Goal: Task Accomplishment & Management: Complete application form

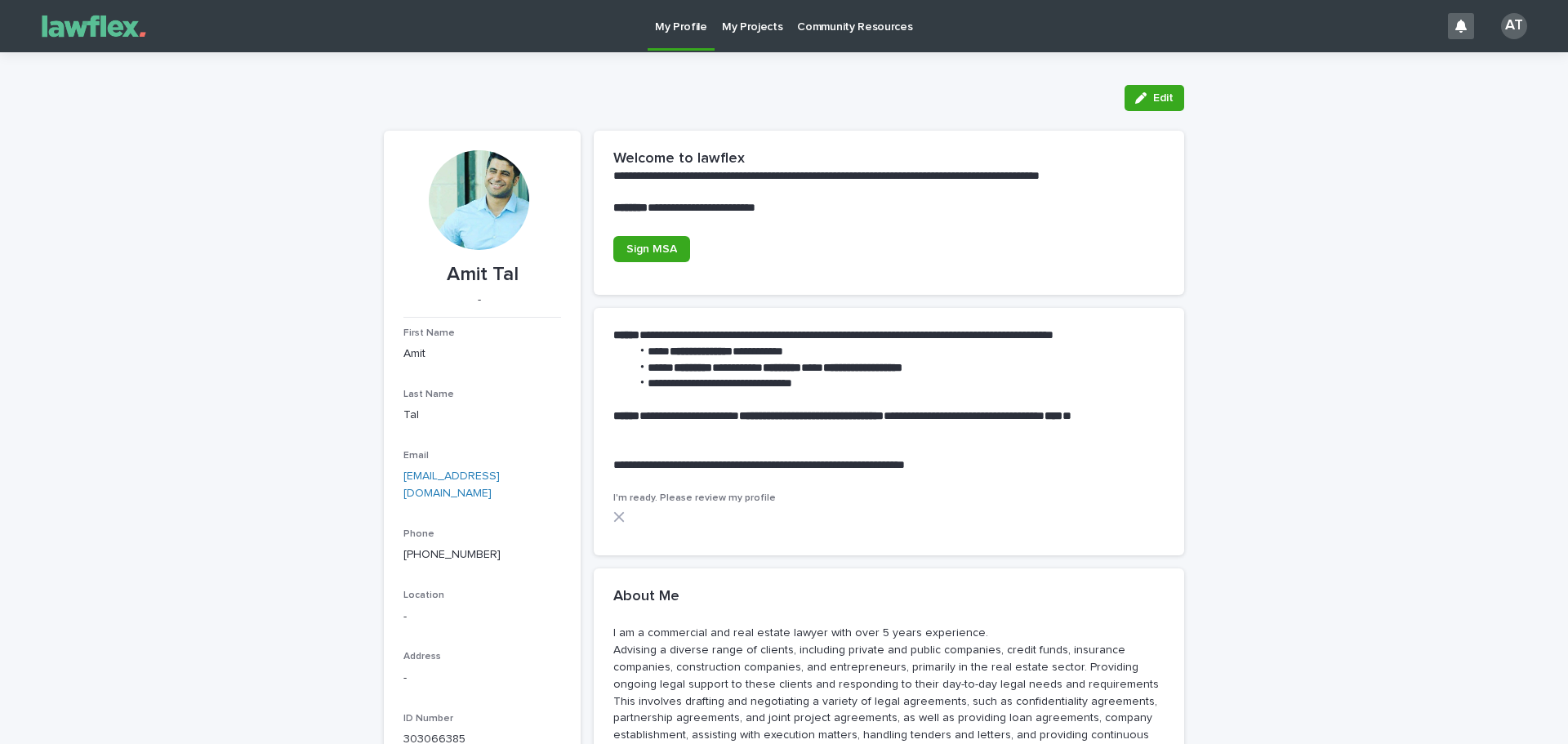
click at [742, 25] on p "My Projects" at bounding box center [753, 17] width 61 height 34
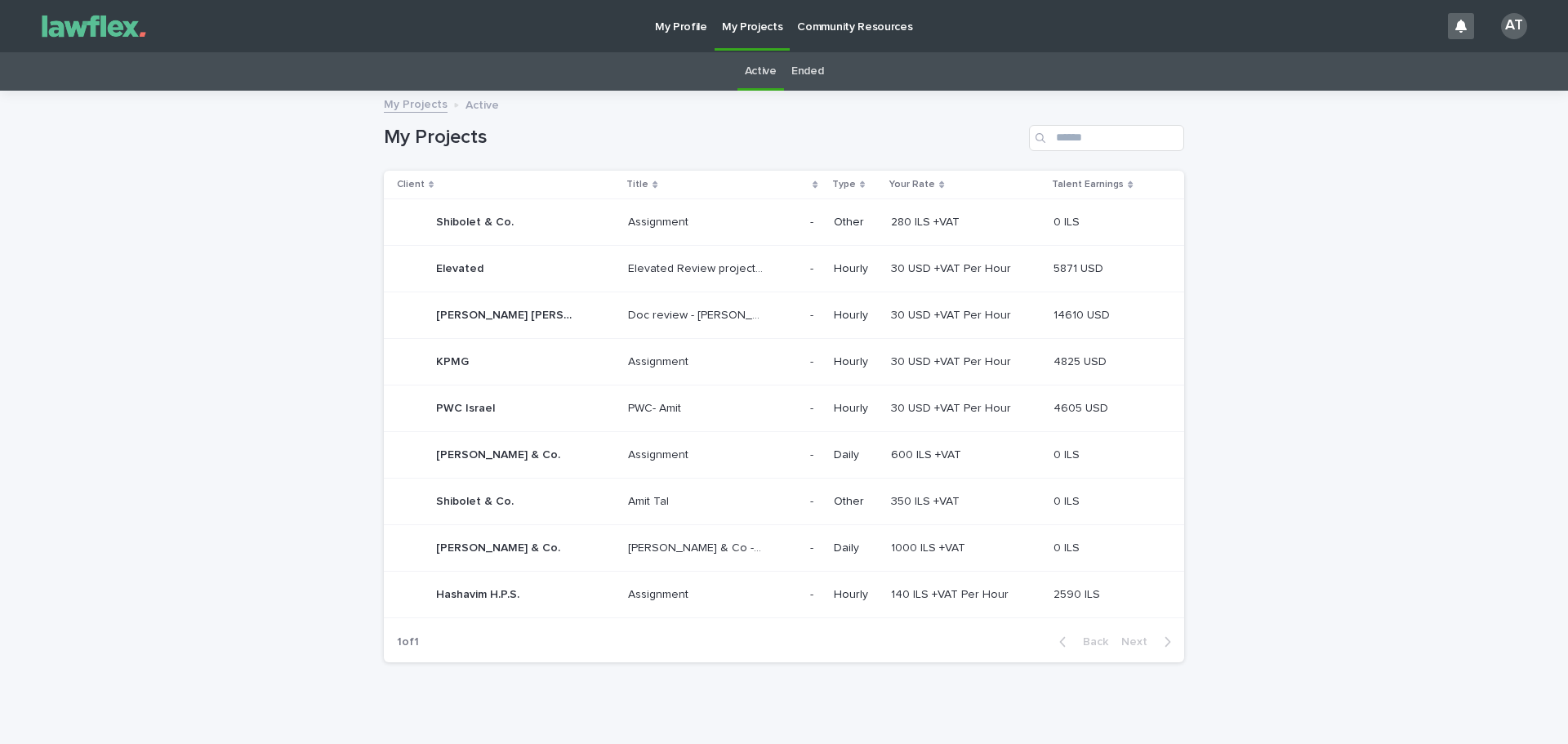
click at [513, 590] on p "Hashavim H.P.S." at bounding box center [479, 593] width 87 height 18
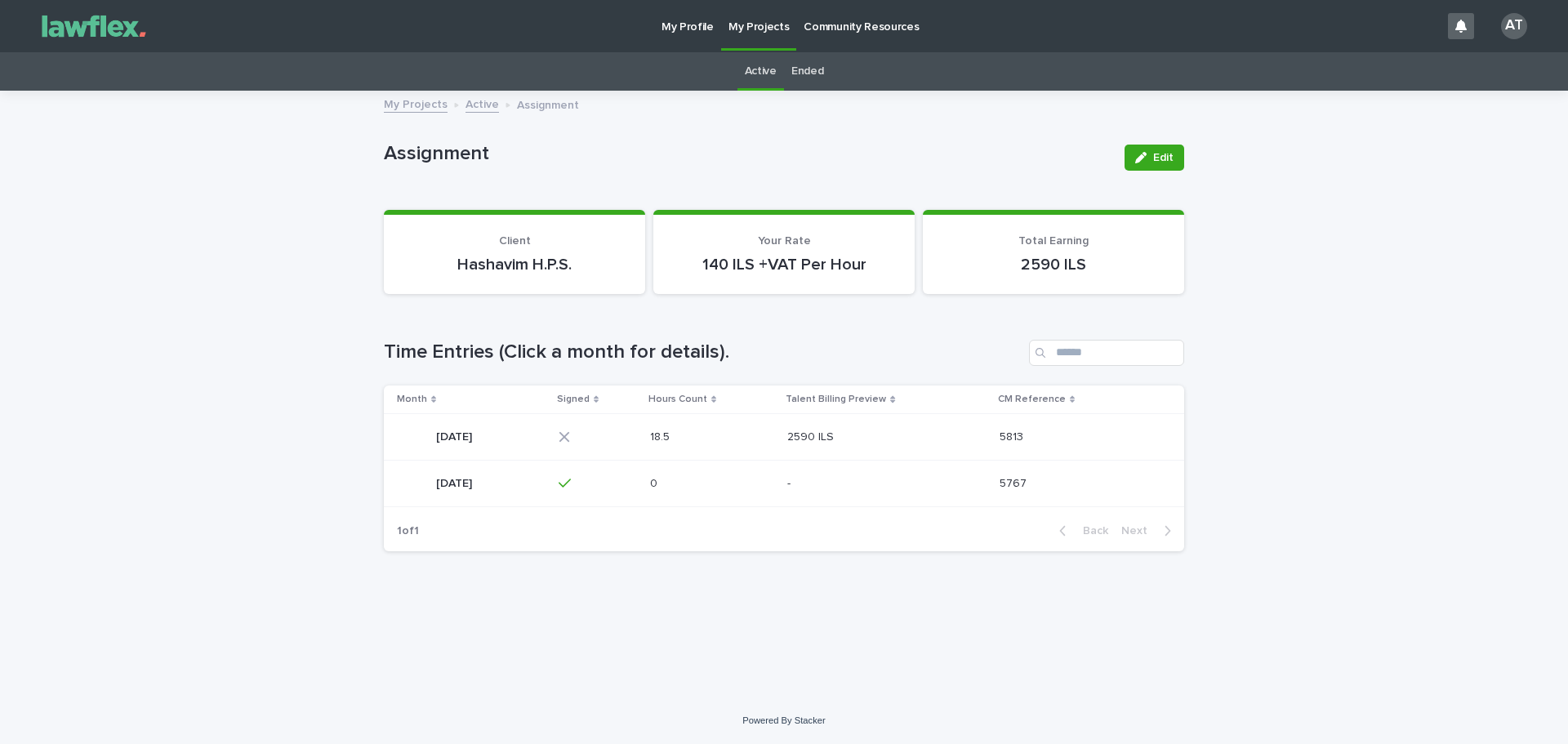
click at [476, 441] on p "[DATE]" at bounding box center [455, 436] width 39 height 18
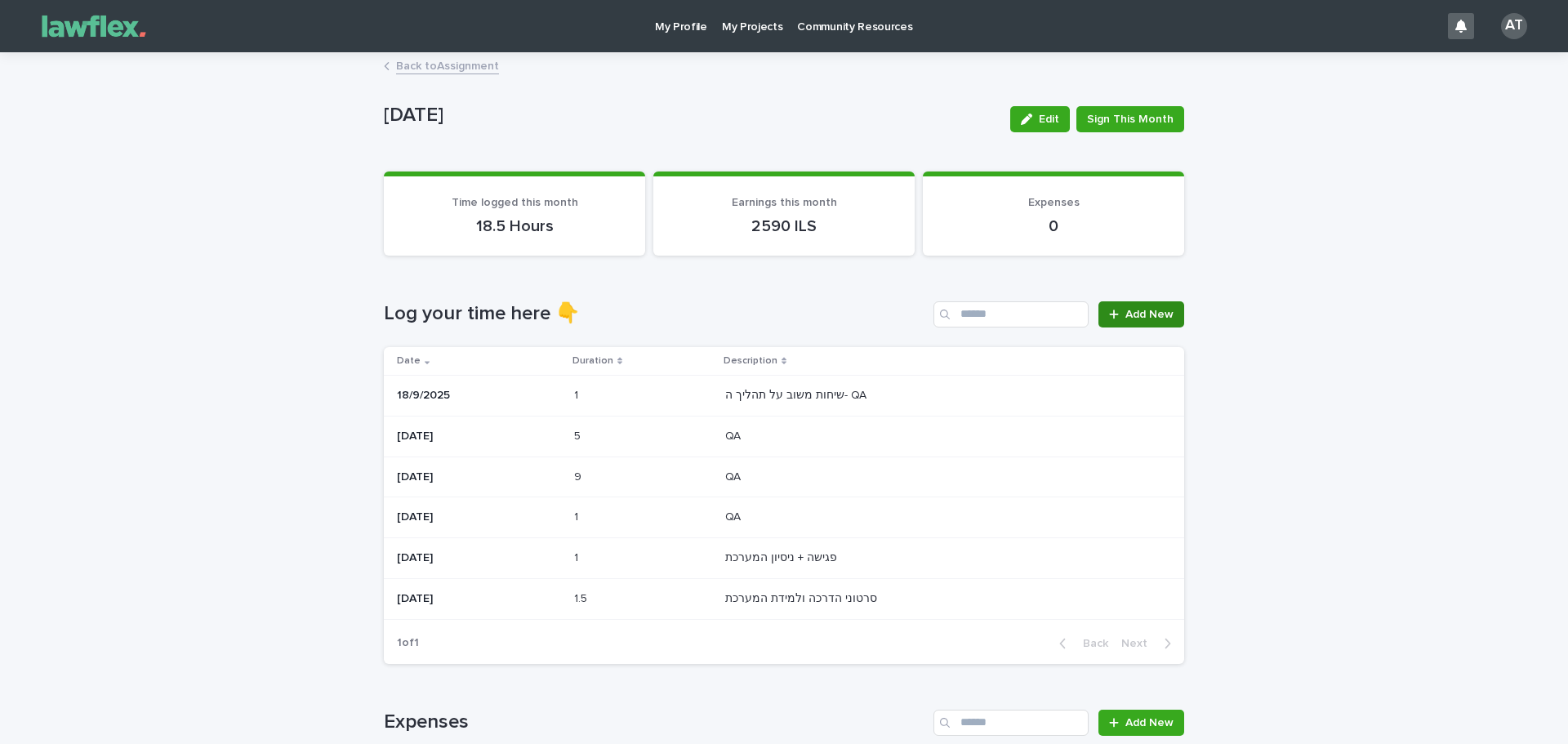
click at [1145, 318] on span "Add New" at bounding box center [1150, 314] width 48 height 11
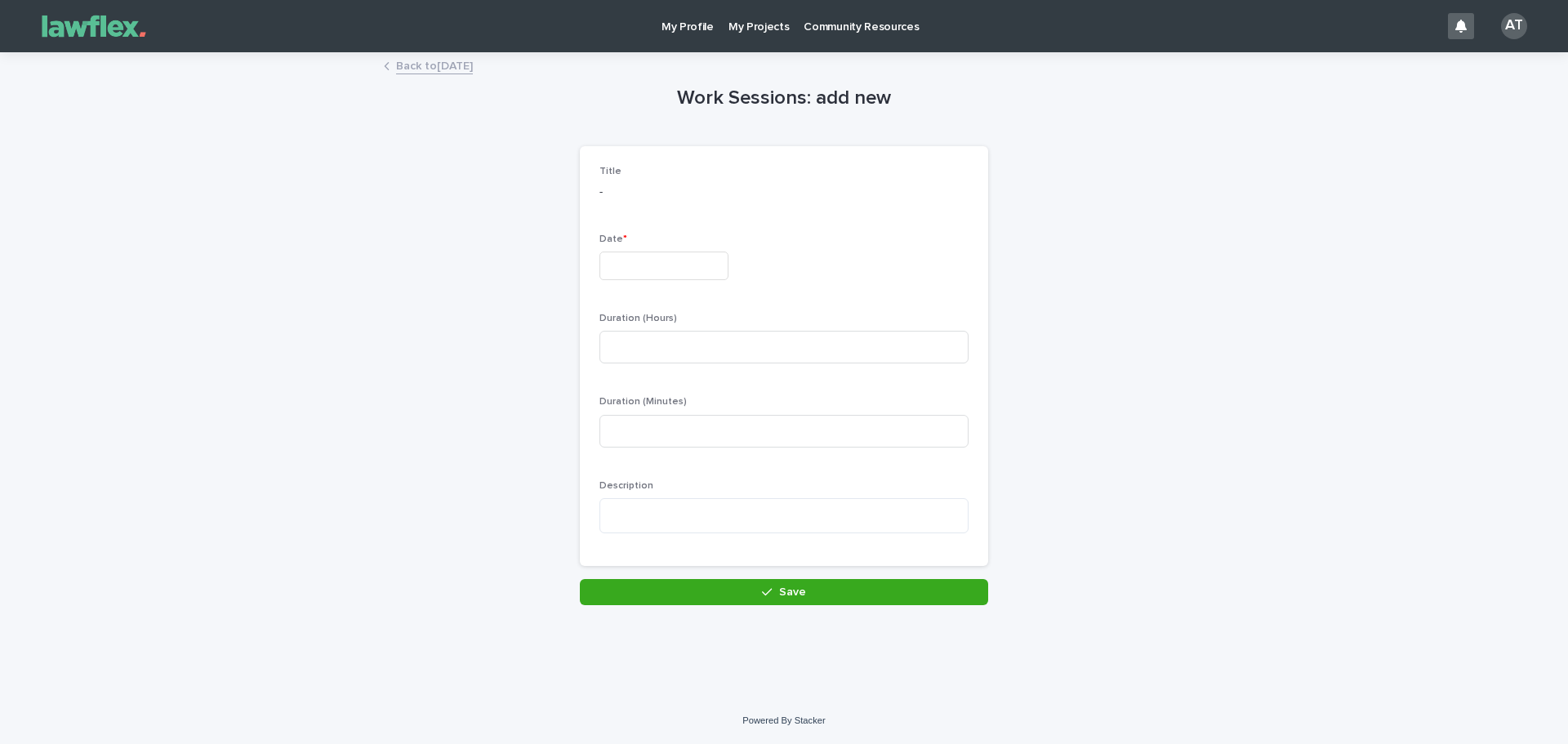
click at [669, 282] on div "Date *" at bounding box center [784, 263] width 369 height 60
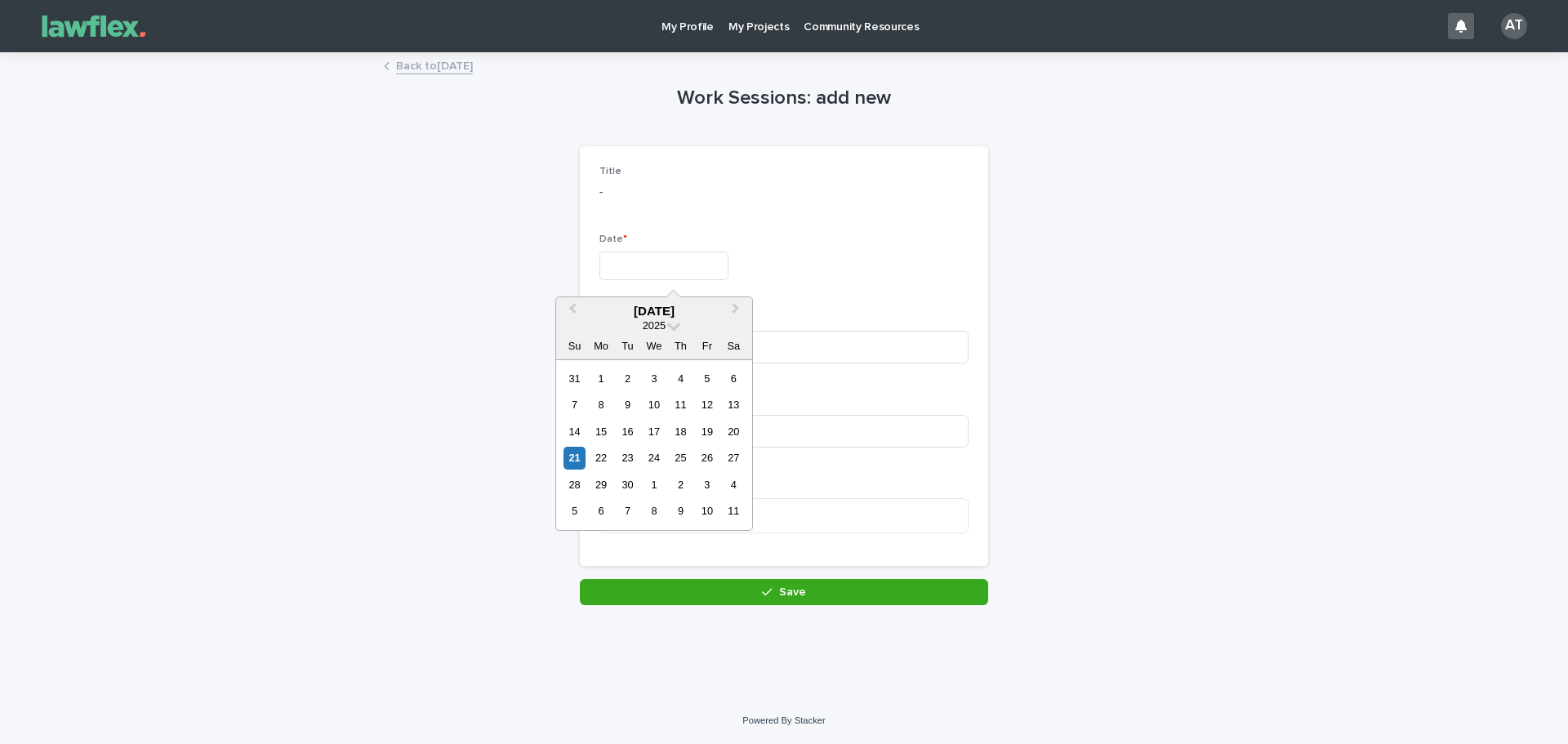
click at [661, 270] on input "text" at bounding box center [664, 265] width 129 height 29
click at [576, 463] on div "21" at bounding box center [574, 458] width 22 height 22
type input "*********"
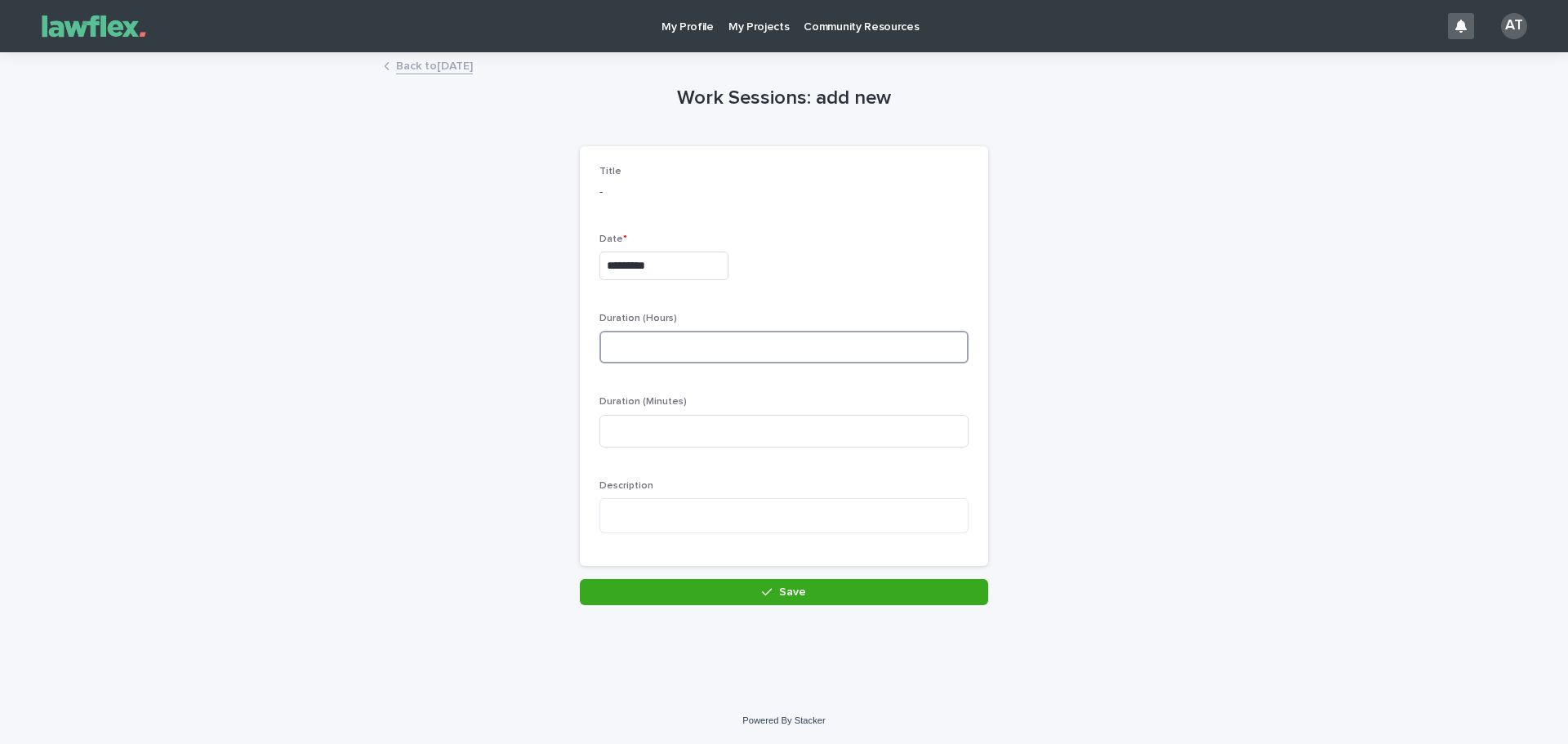
click at [647, 358] on input at bounding box center [784, 346] width 369 height 32
type input "*"
click at [674, 514] on textarea at bounding box center [784, 516] width 369 height 35
type textarea "*"
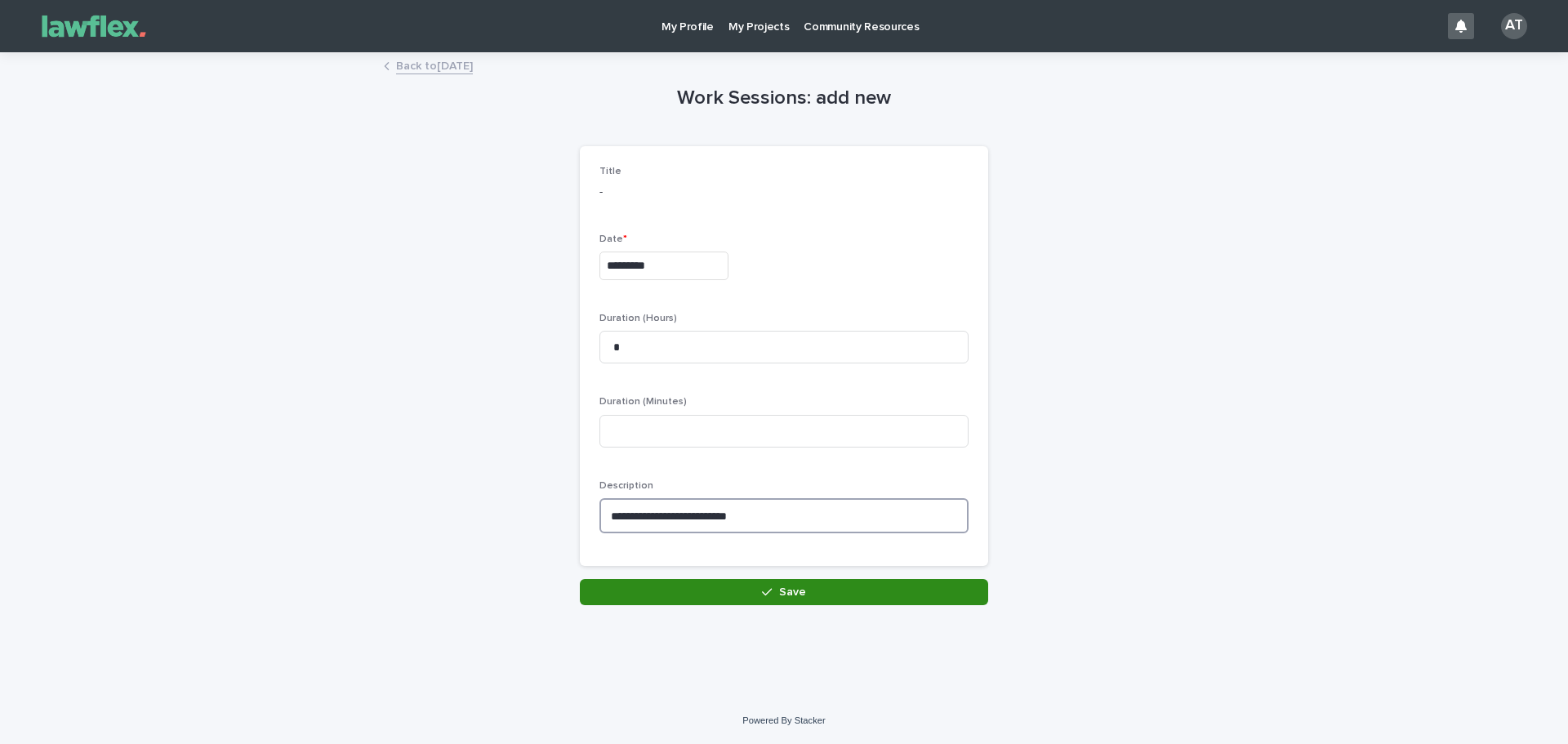
type textarea "**********"
click at [731, 602] on button "Save" at bounding box center [784, 592] width 408 height 26
